Goal: Transaction & Acquisition: Obtain resource

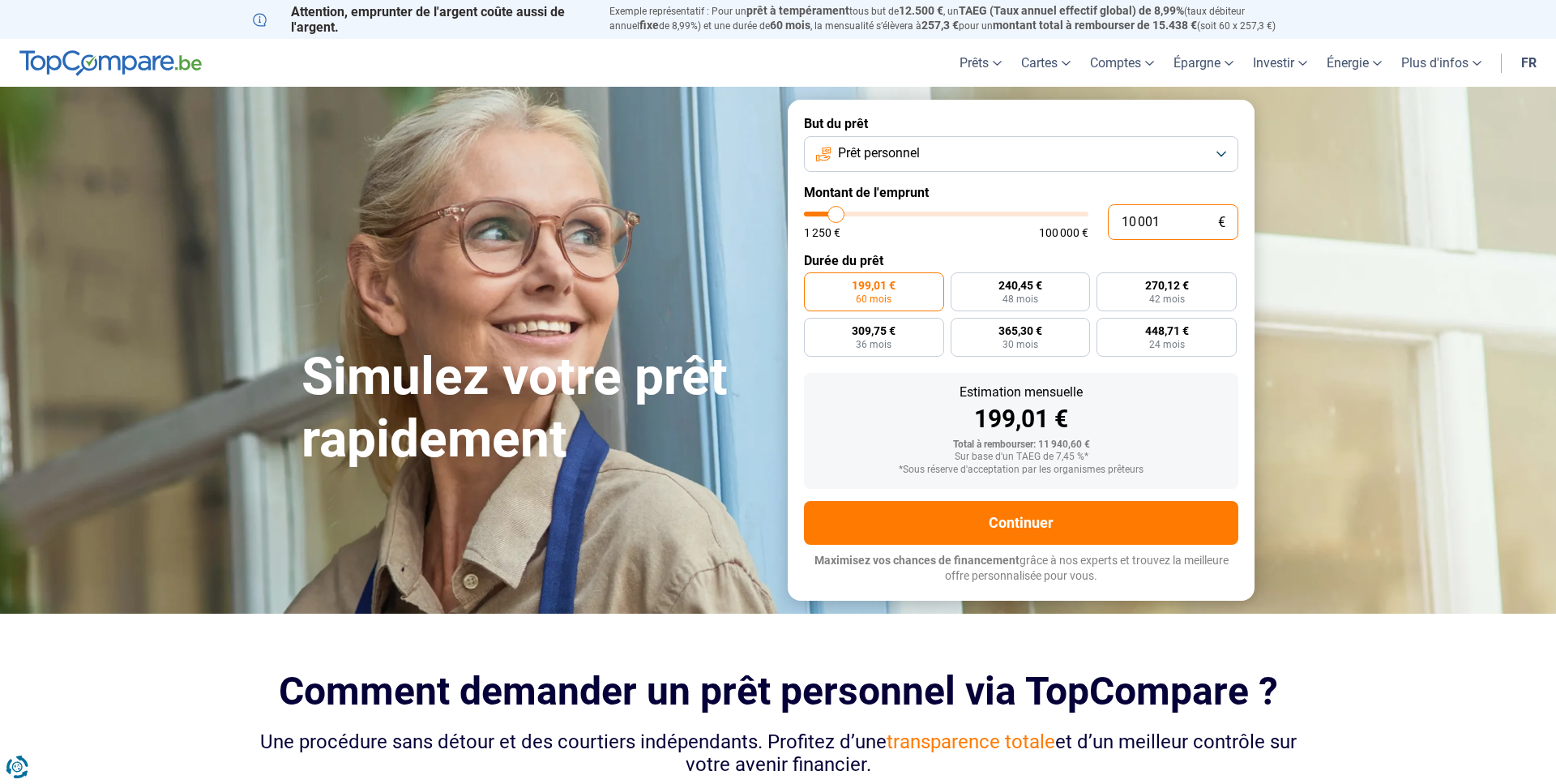
drag, startPoint x: 1173, startPoint y: 218, endPoint x: 1076, endPoint y: 217, distance: 97.0
click at [1108, 217] on input "10 001" at bounding box center [1173, 222] width 130 height 36
type input "2"
type input "1250"
type input "25"
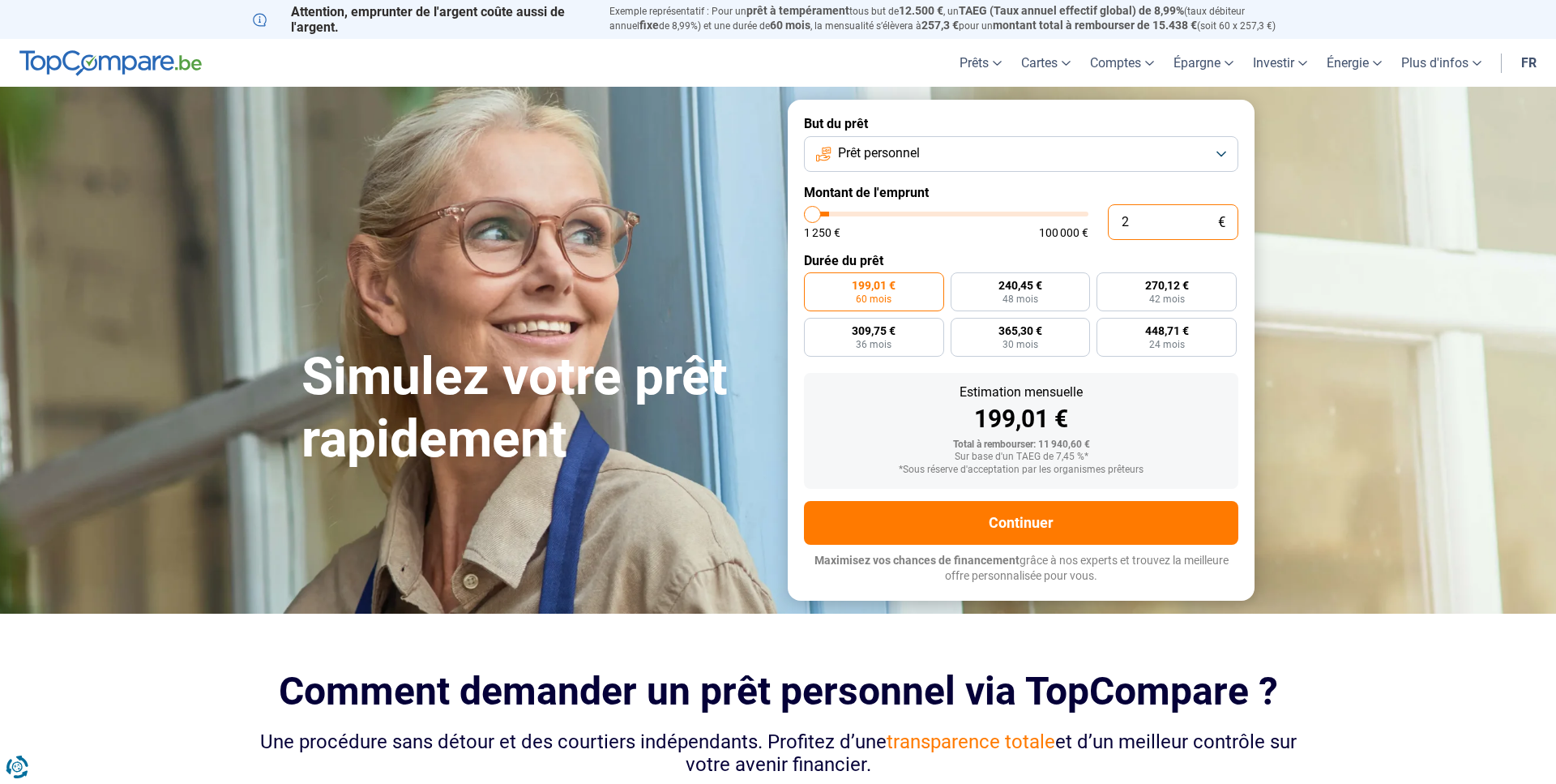
type input "1250"
type input "250"
type input "1250"
type input "2 500"
type input "2500"
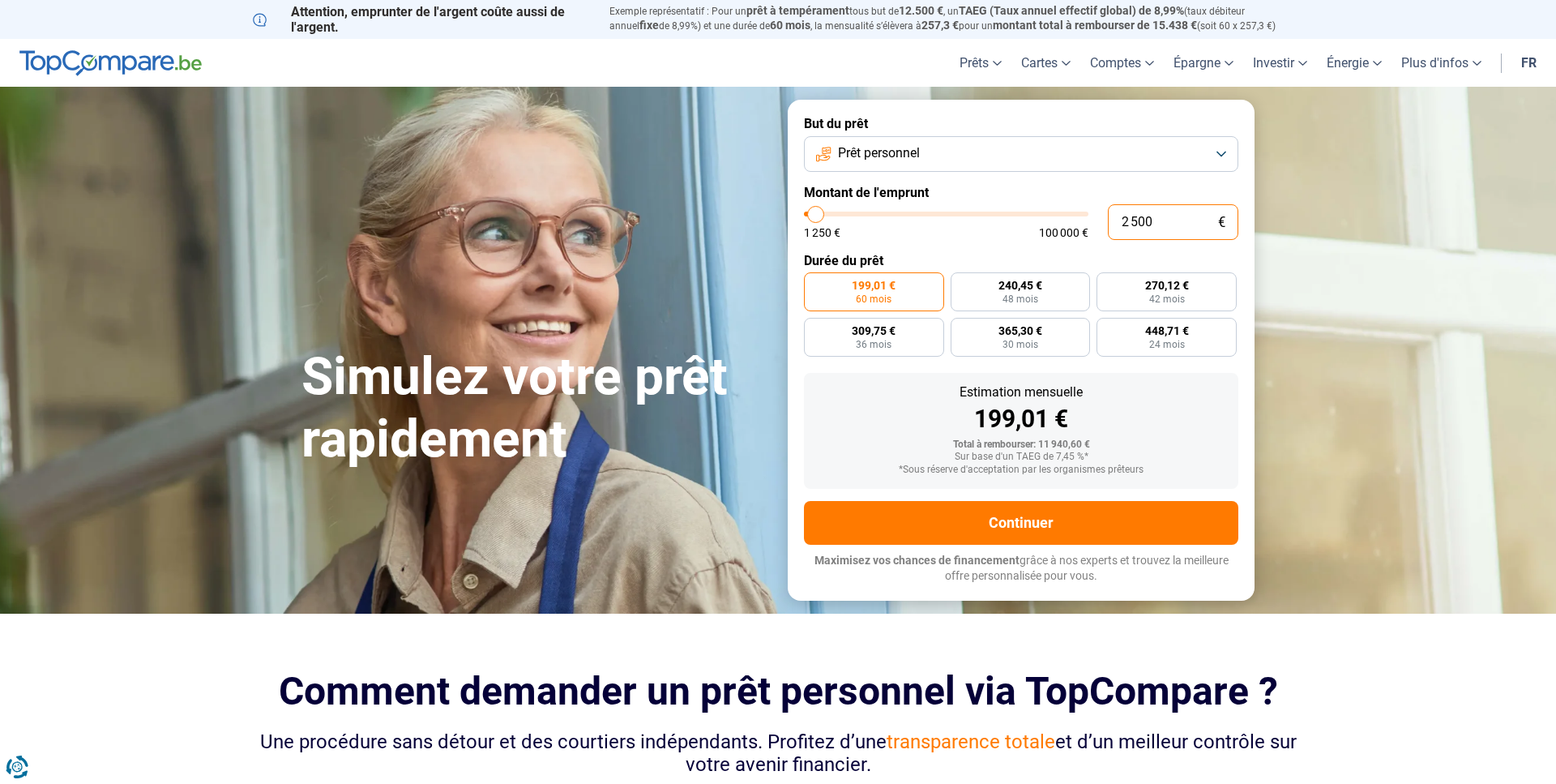
radio input "true"
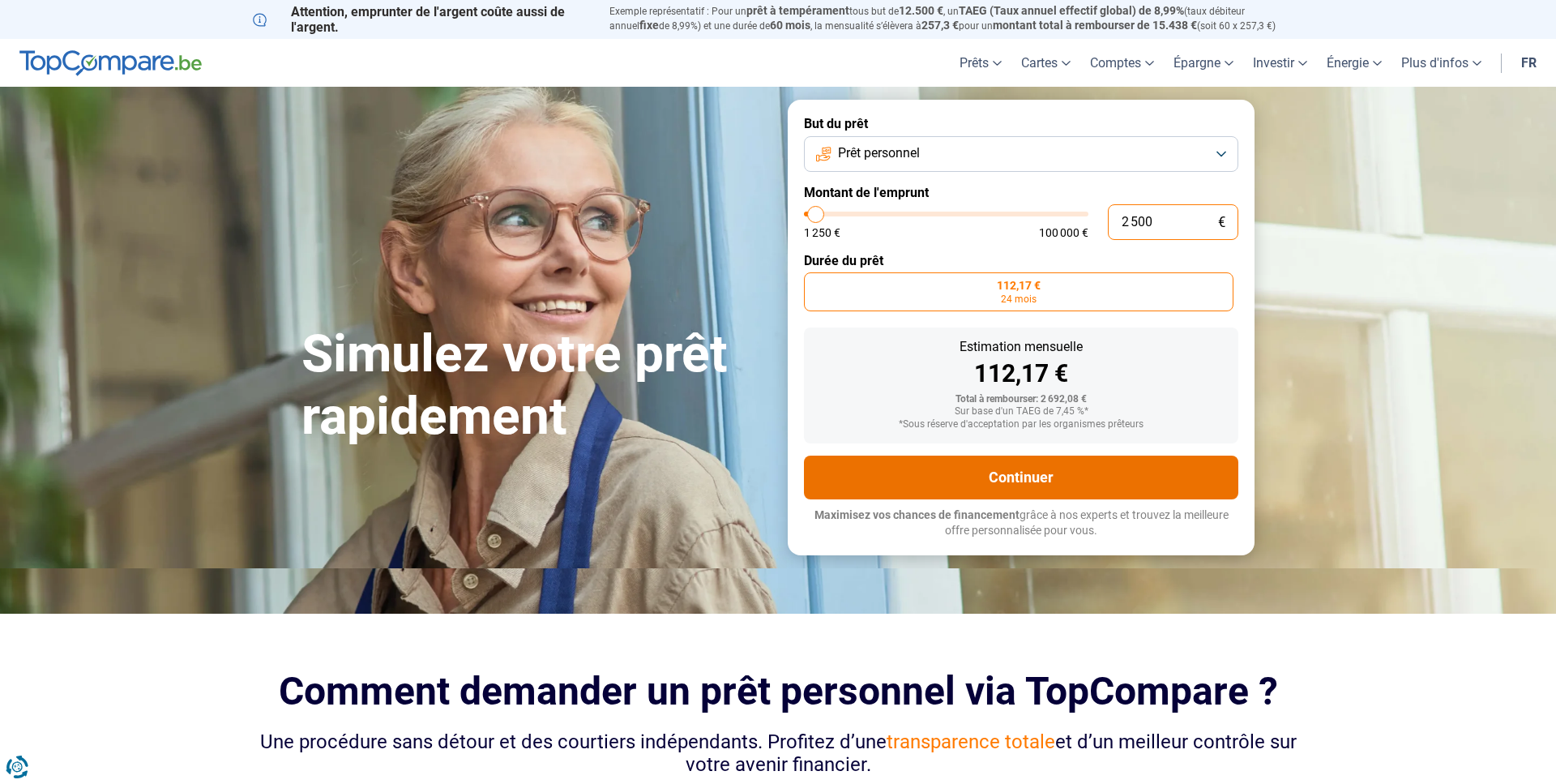
type input "2 500"
click at [1006, 484] on button "Continuer" at bounding box center [1022, 478] width 435 height 44
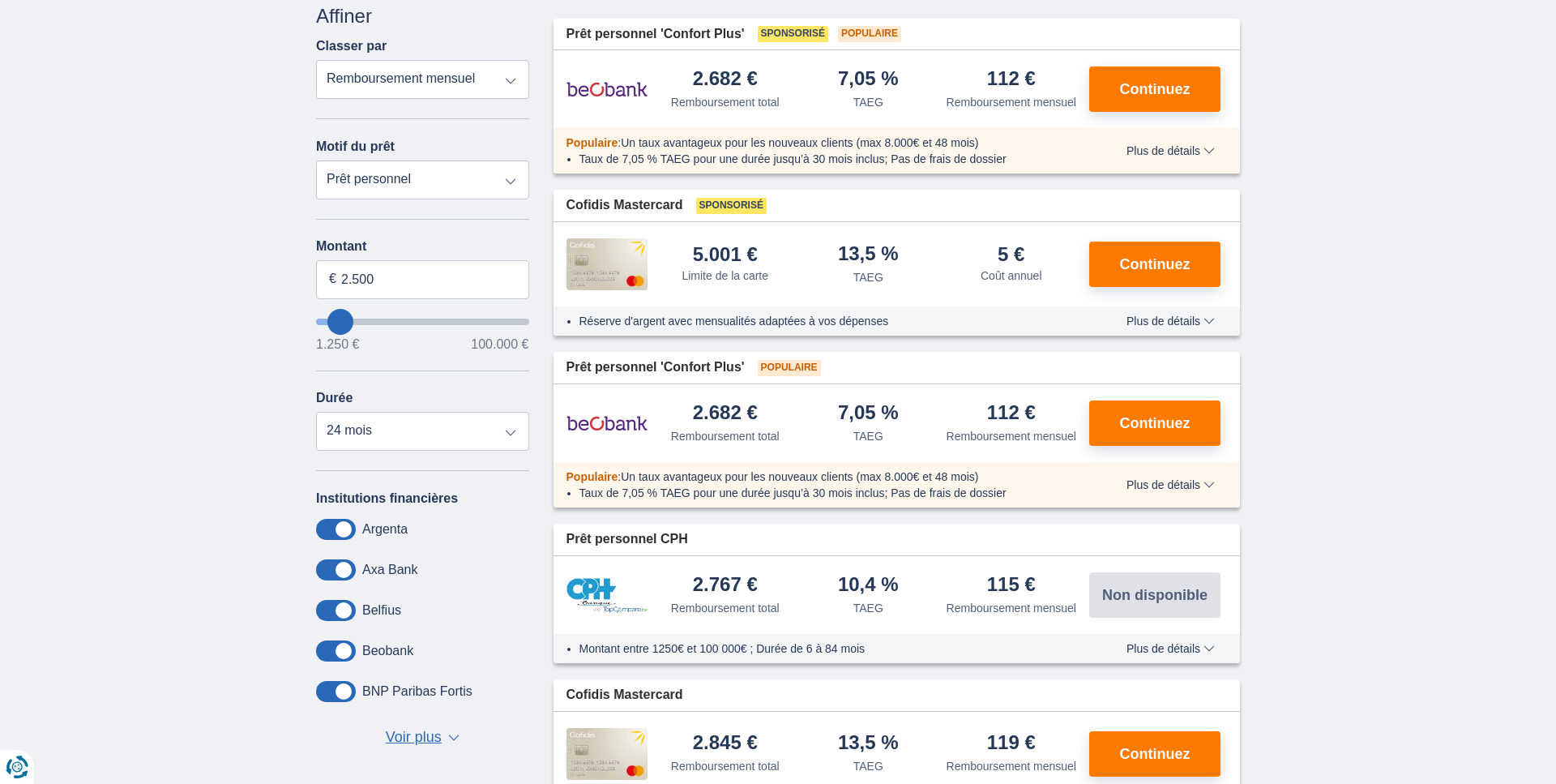
scroll to position [165, 0]
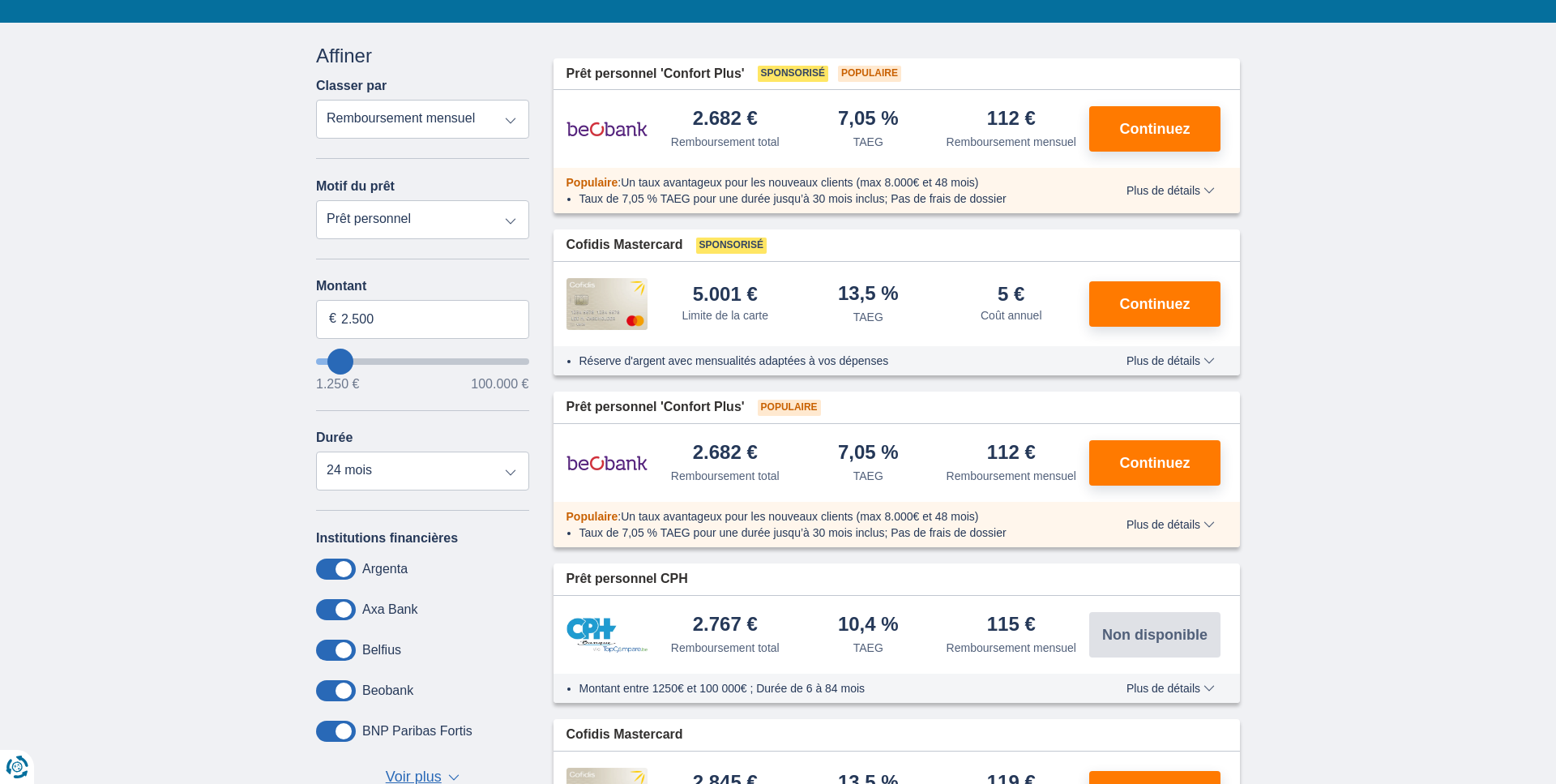
click at [1149, 366] on span "Plus de détails" at bounding box center [1171, 361] width 89 height 11
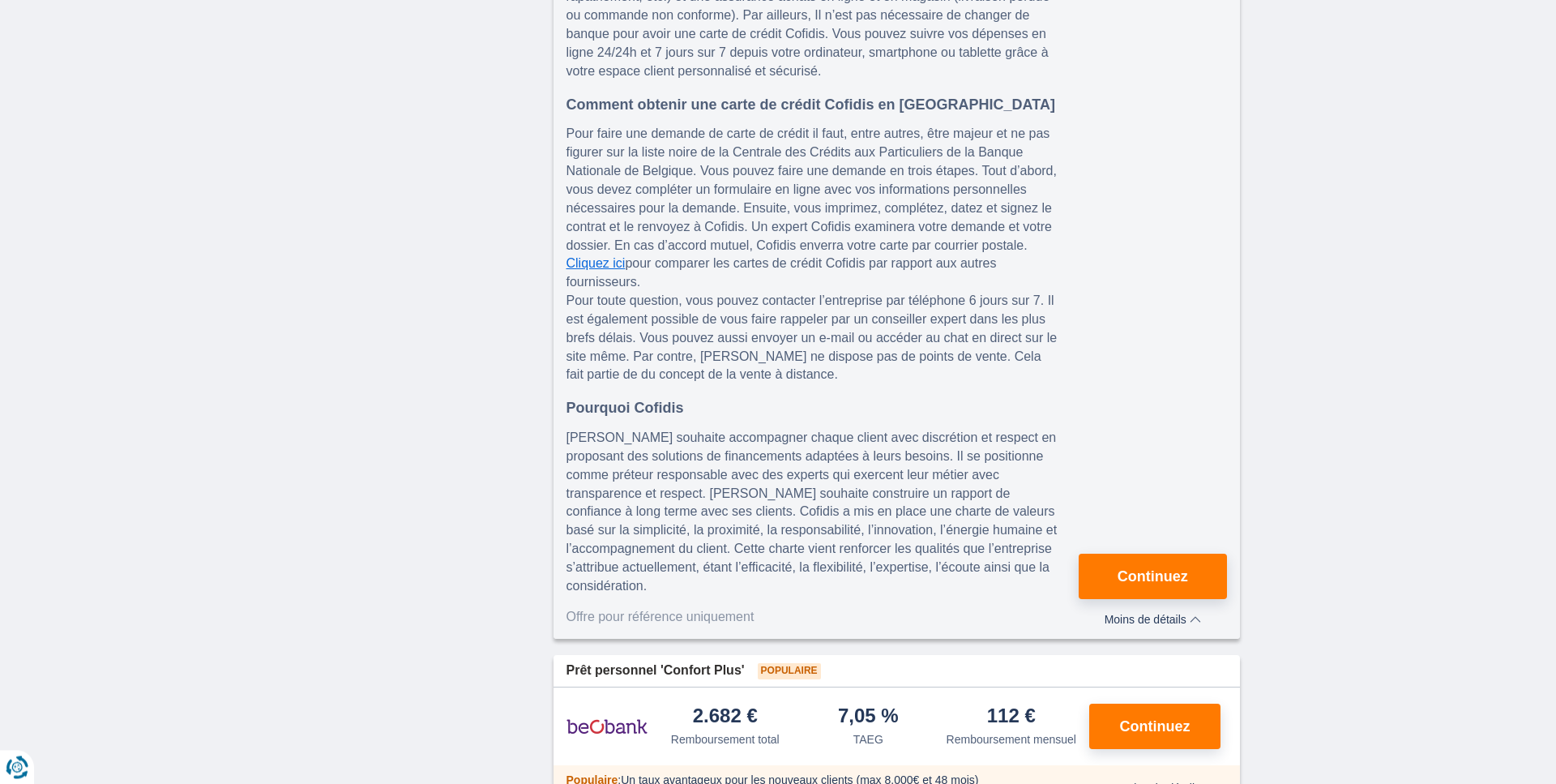
scroll to position [1323, 0]
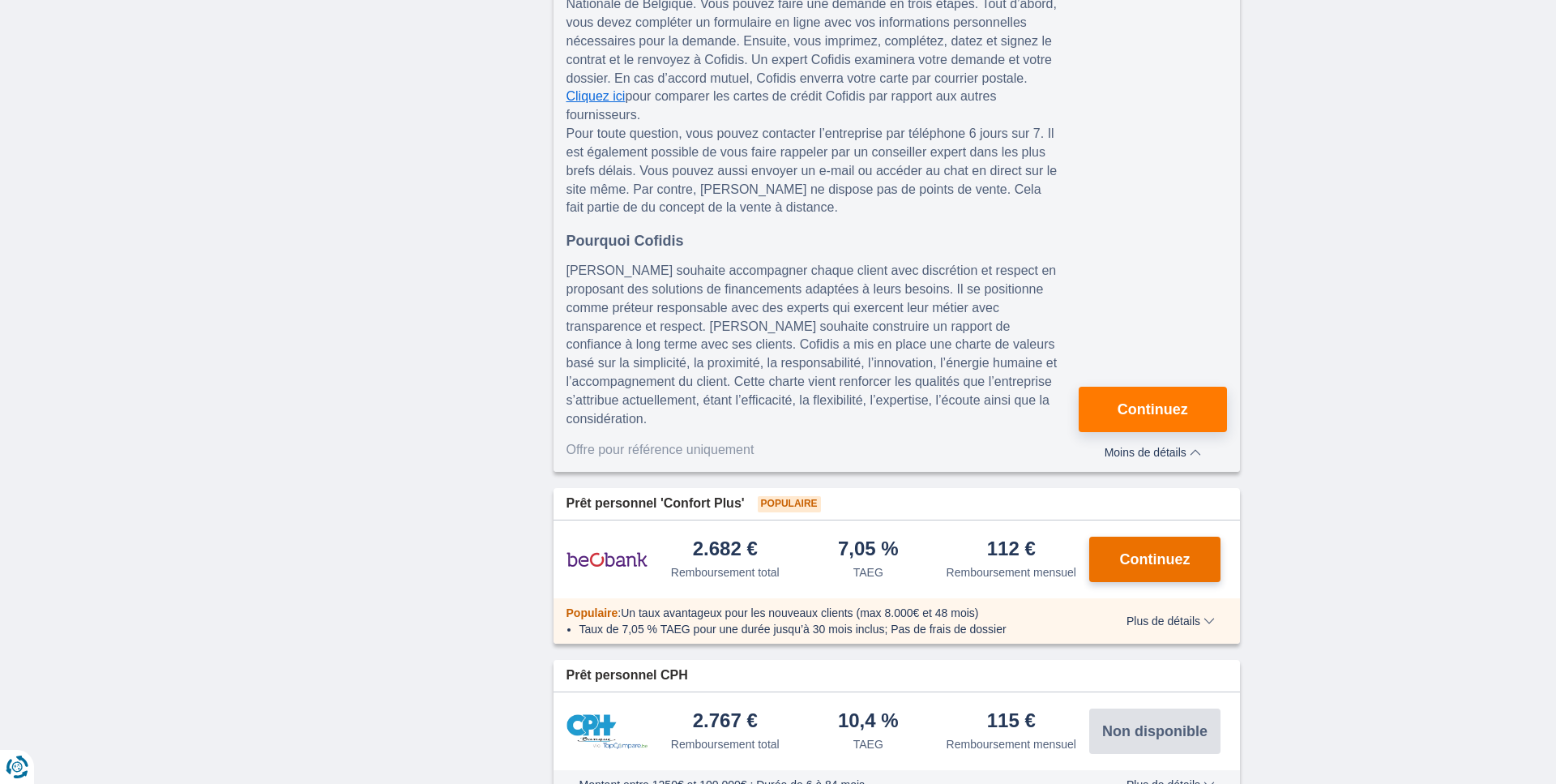
click at [1136, 537] on button "Continuez" at bounding box center [1155, 559] width 131 height 46
